Goal: Information Seeking & Learning: Learn about a topic

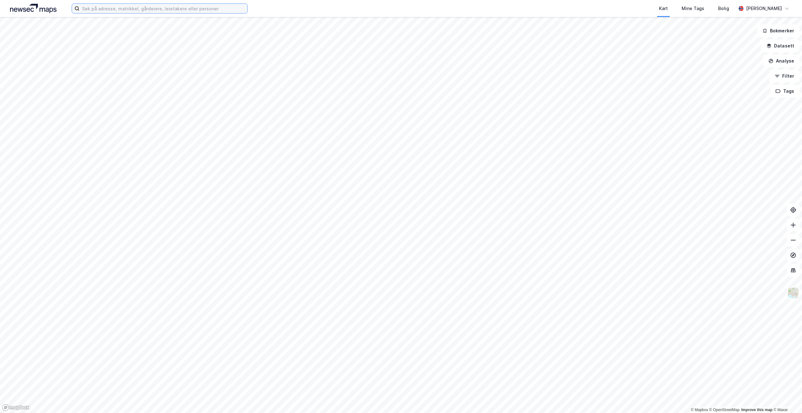
click at [149, 8] on input at bounding box center [164, 8] width 168 height 9
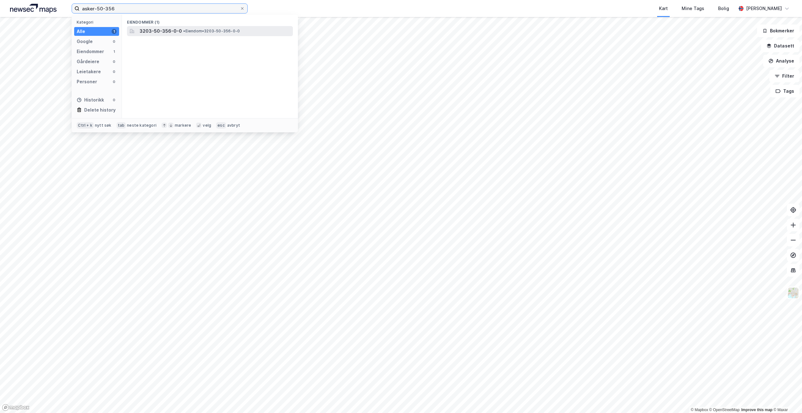
type input "asker-50-356"
click at [179, 31] on span "3203-50-356-0-0" at bounding box center [161, 31] width 42 height 8
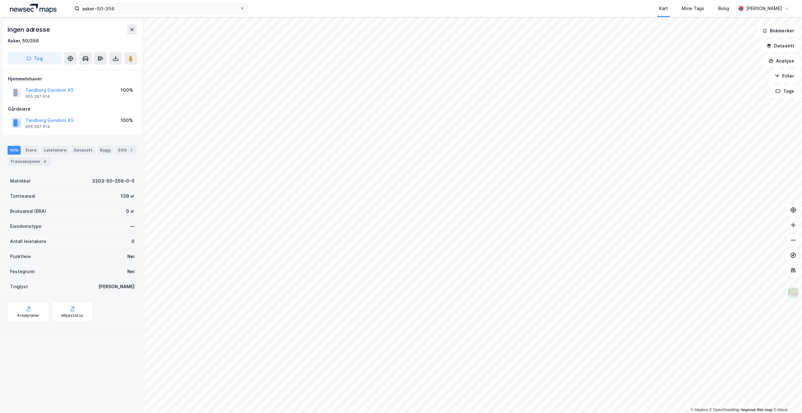
click at [793, 224] on icon at bounding box center [793, 225] width 6 height 6
